Goal: Find specific page/section: Find specific page/section

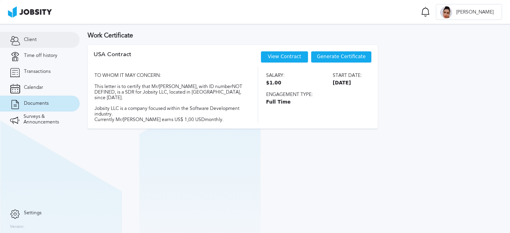
click at [34, 38] on span "Client" at bounding box center [30, 40] width 13 height 6
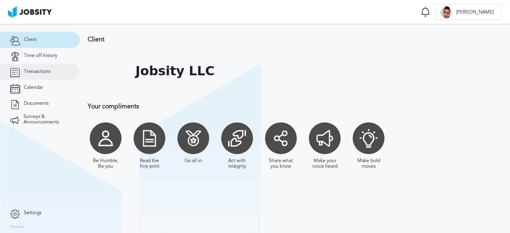
click at [43, 67] on link "Transactions" at bounding box center [40, 72] width 80 height 16
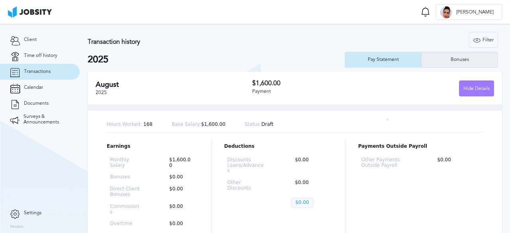
click at [462, 61] on div "Bonuses" at bounding box center [459, 60] width 26 height 6
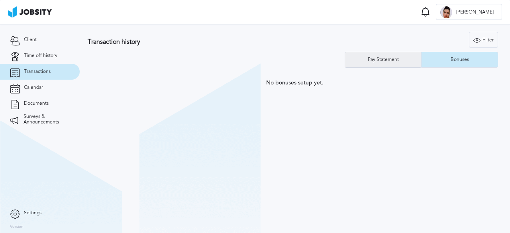
click at [385, 61] on div "Pay Statement" at bounding box center [383, 60] width 39 height 6
